Goal: Information Seeking & Learning: Learn about a topic

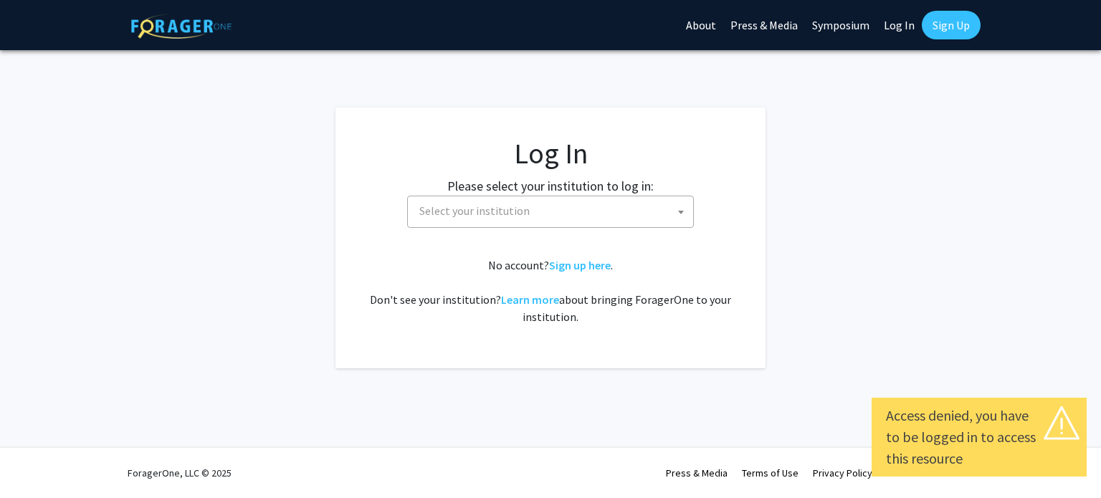
select select
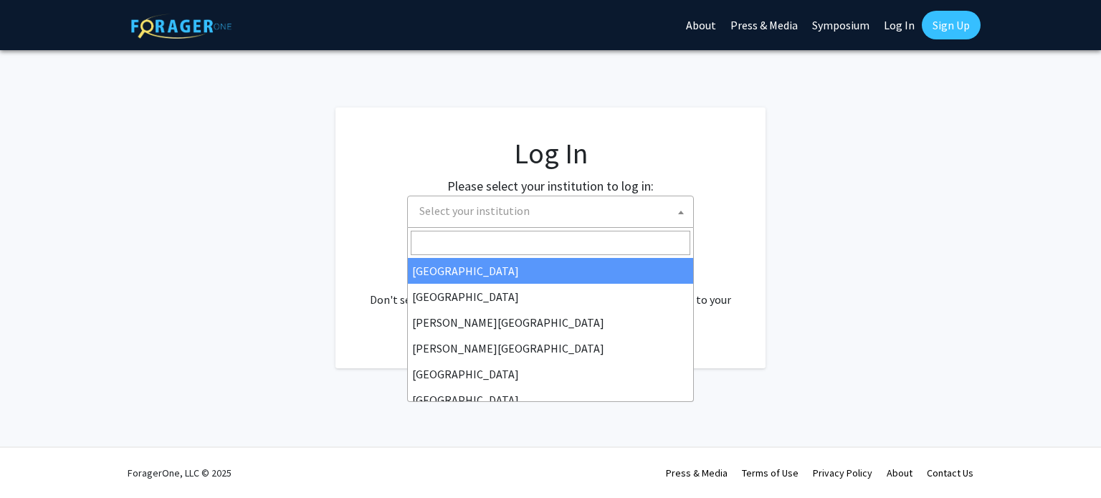
click at [480, 217] on span "Select your institution" at bounding box center [474, 211] width 110 height 14
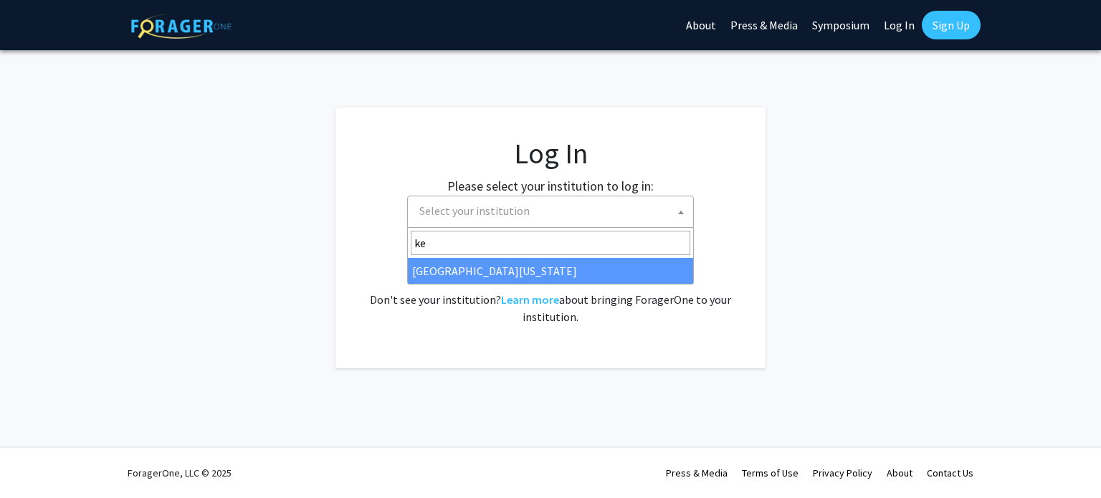
type input "[PERSON_NAME]"
select select "13"
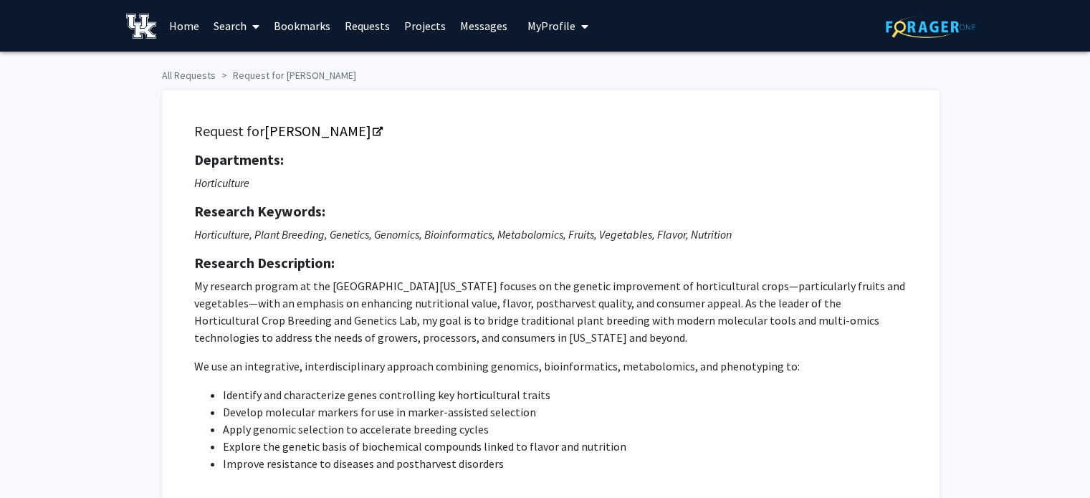
click at [191, 28] on link "Home" at bounding box center [184, 26] width 44 height 50
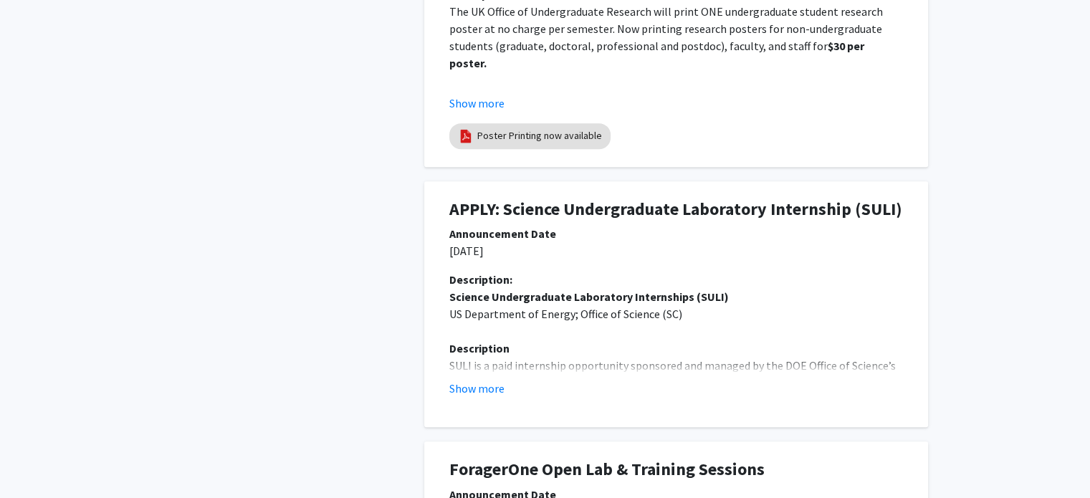
scroll to position [574, 0]
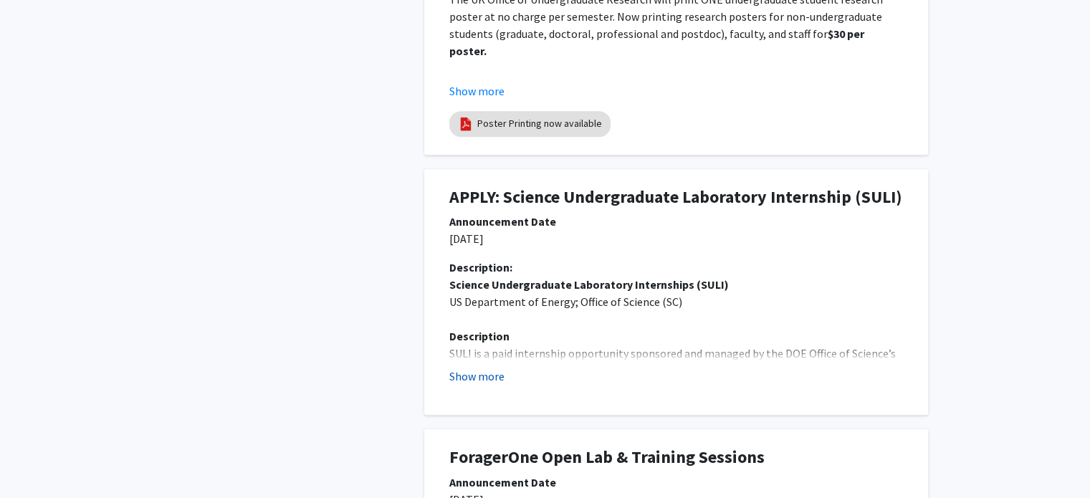
click at [470, 376] on button "Show more" at bounding box center [477, 376] width 55 height 17
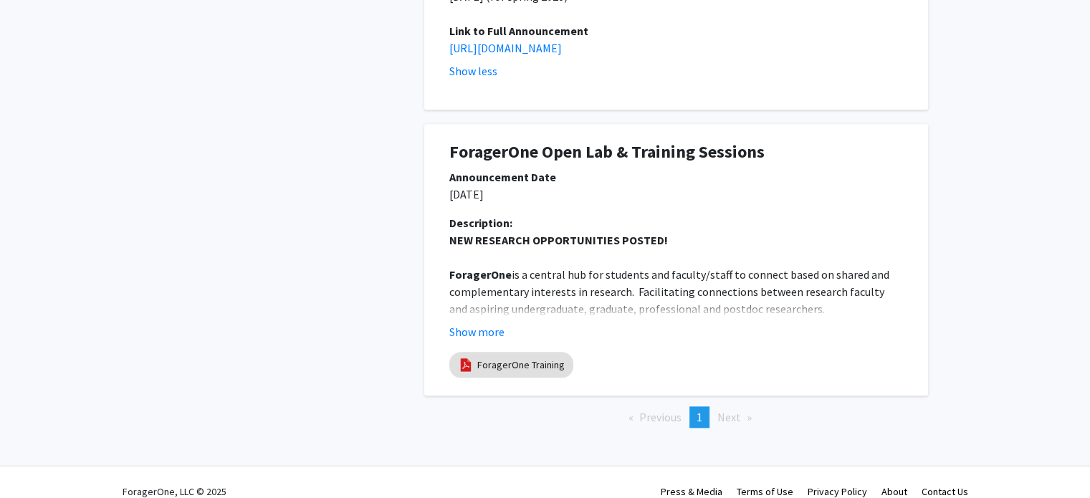
scroll to position [1448, 0]
click at [724, 409] on span "Next page" at bounding box center [730, 416] width 24 height 14
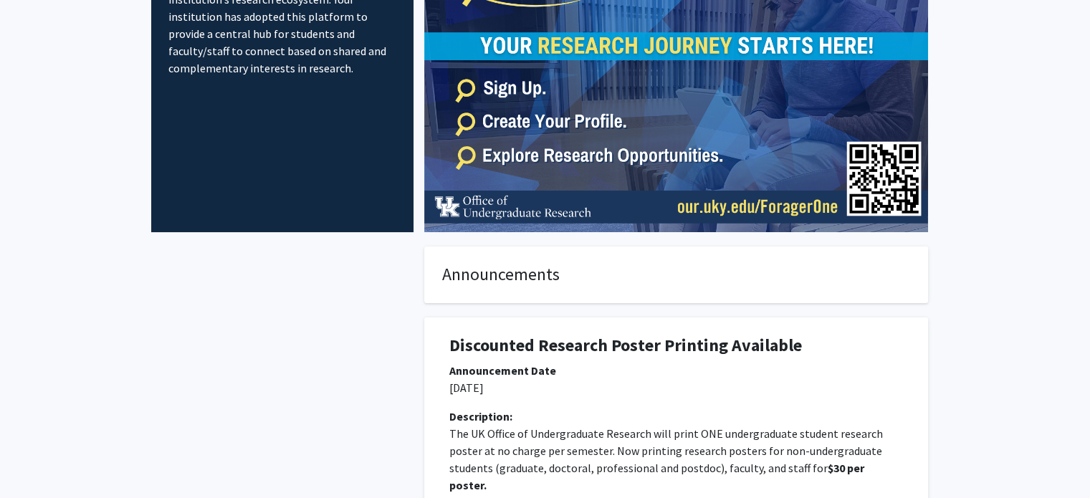
scroll to position [0, 0]
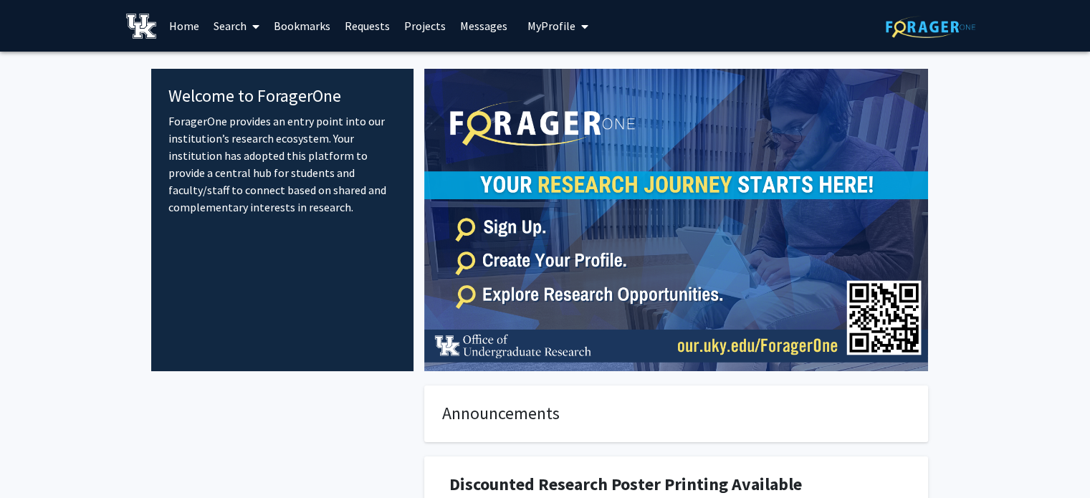
click at [255, 21] on icon at bounding box center [255, 26] width 7 height 11
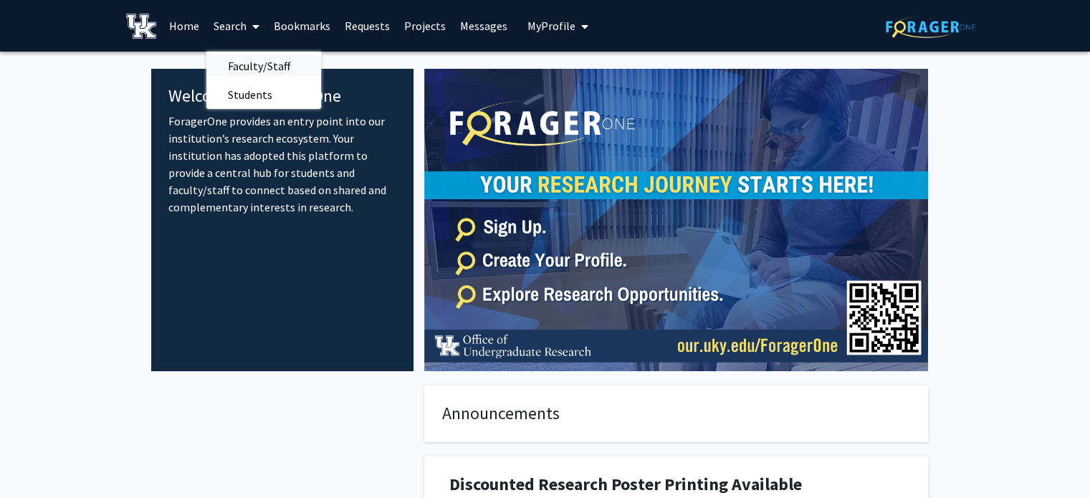
click at [255, 60] on span "Faculty/Staff" at bounding box center [258, 66] width 105 height 29
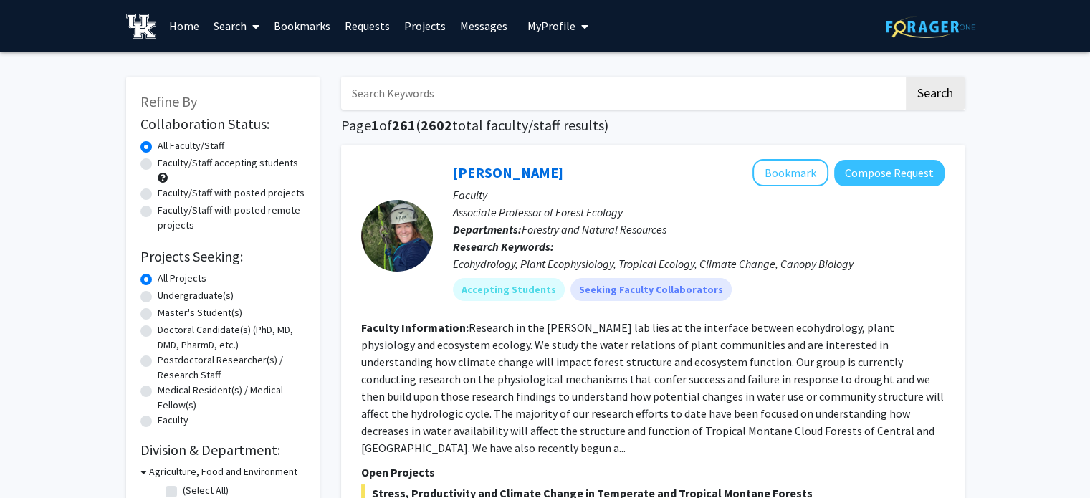
click at [412, 28] on link "Projects" at bounding box center [425, 26] width 56 height 50
click at [158, 295] on label "Undergraduate(s)" at bounding box center [196, 295] width 76 height 15
click at [158, 295] on input "Undergraduate(s)" at bounding box center [162, 292] width 9 height 9
radio input "true"
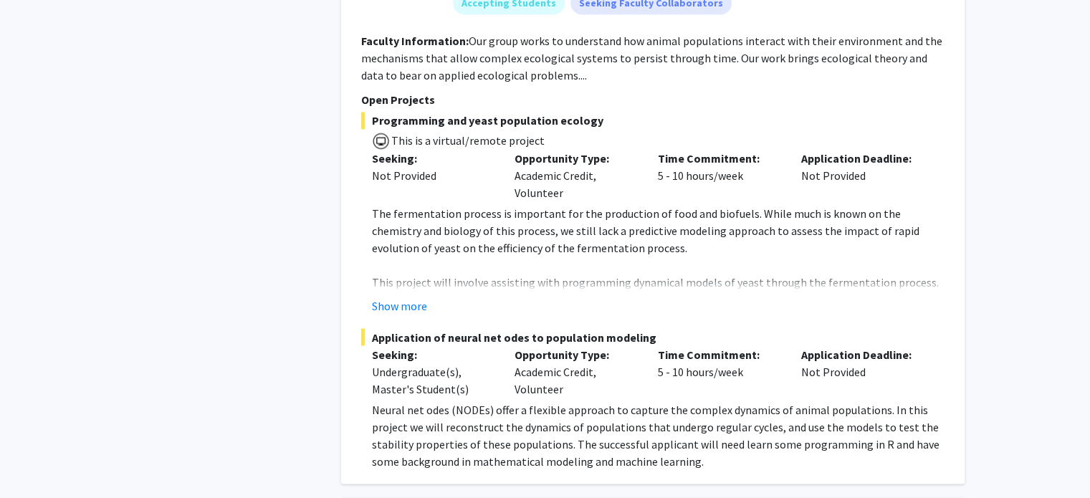
scroll to position [2438, 0]
click at [410, 297] on button "Show more" at bounding box center [399, 305] width 55 height 17
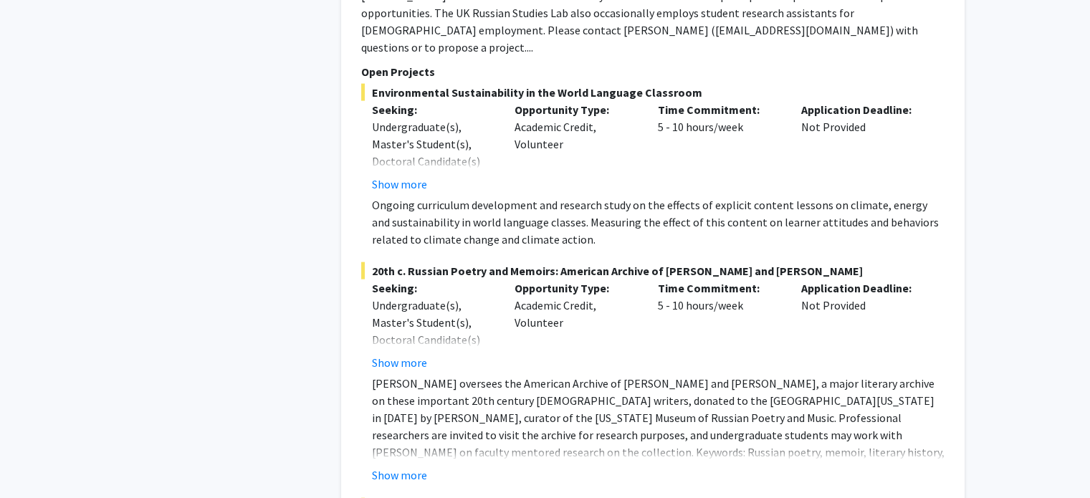
scroll to position [3585, 0]
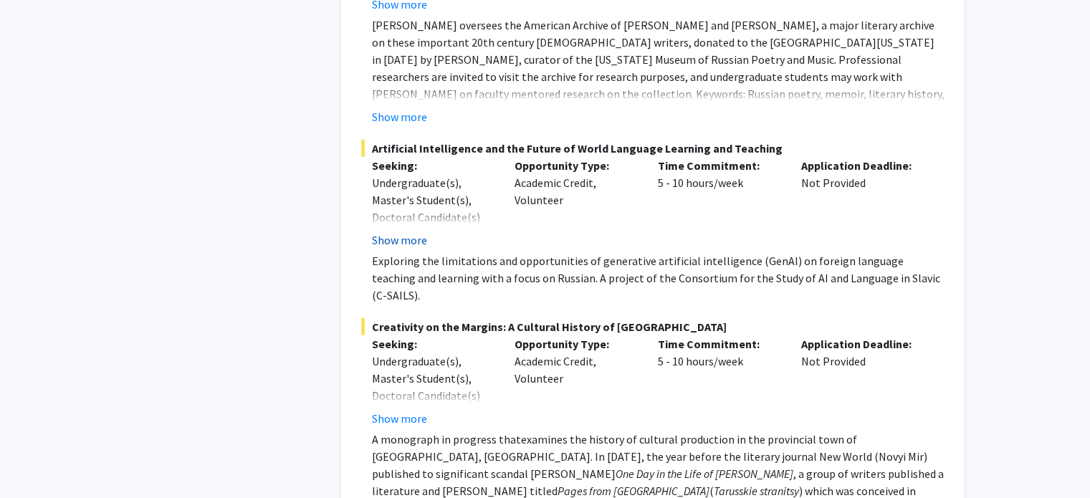
click at [412, 232] on button "Show more" at bounding box center [399, 240] width 55 height 17
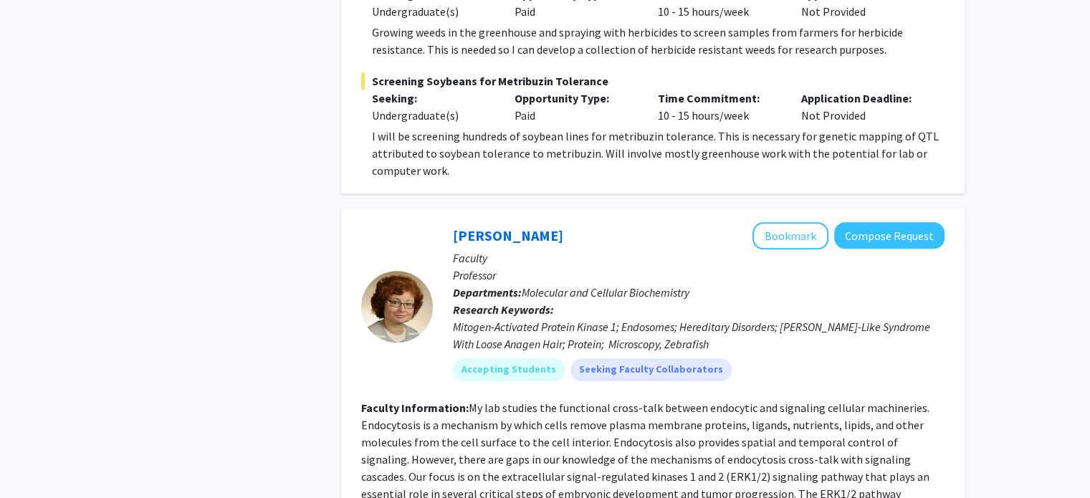
scroll to position [7026, 0]
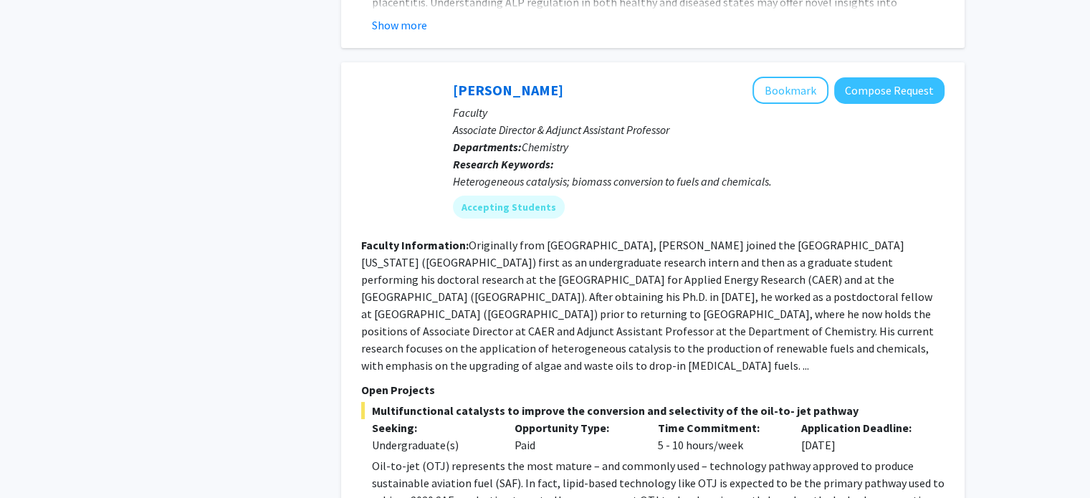
scroll to position [4894, 0]
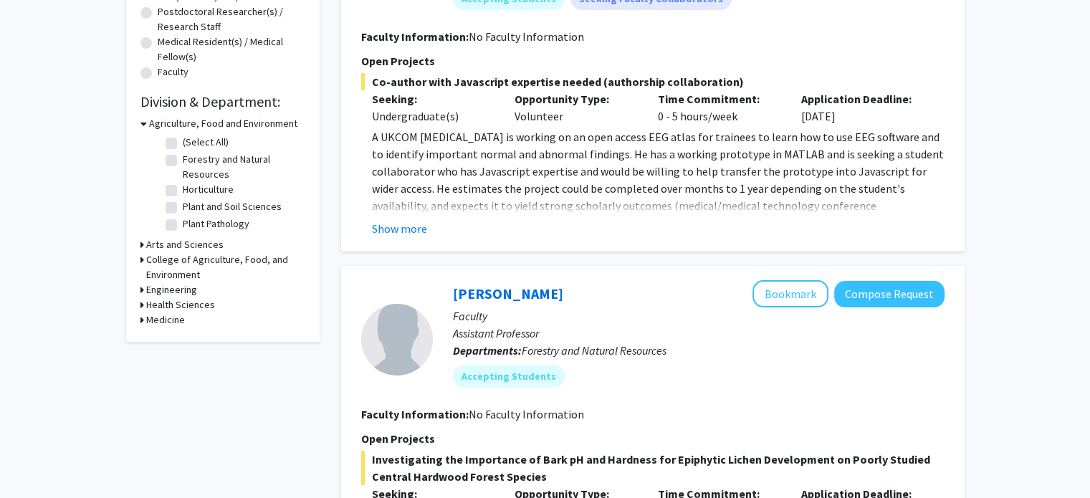
scroll to position [358, 0]
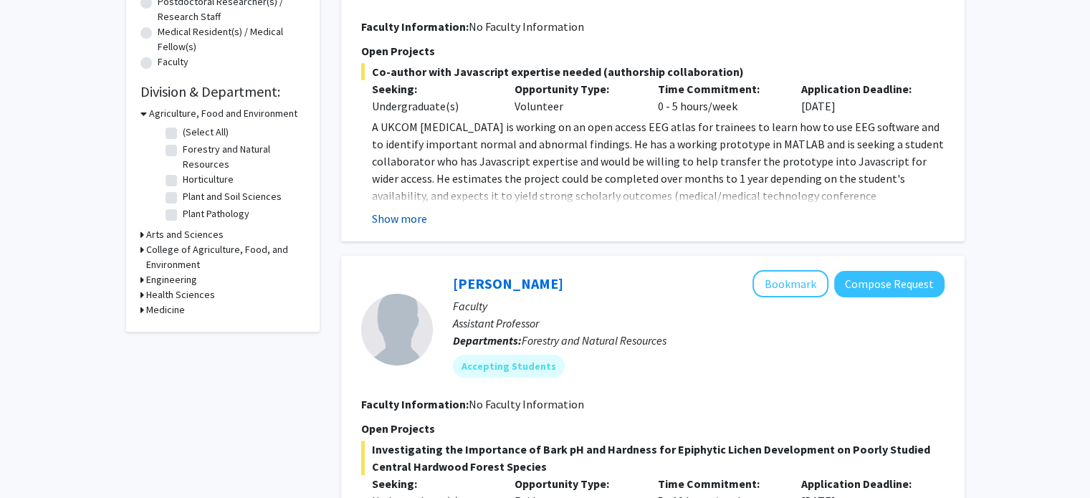
click at [416, 218] on button "Show more" at bounding box center [399, 218] width 55 height 17
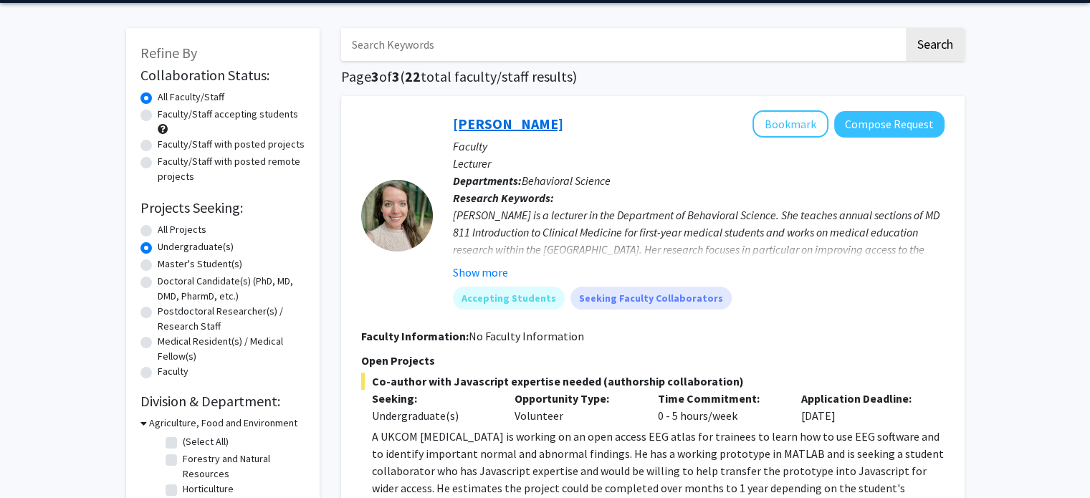
scroll to position [0, 0]
